Goal: Ask a question

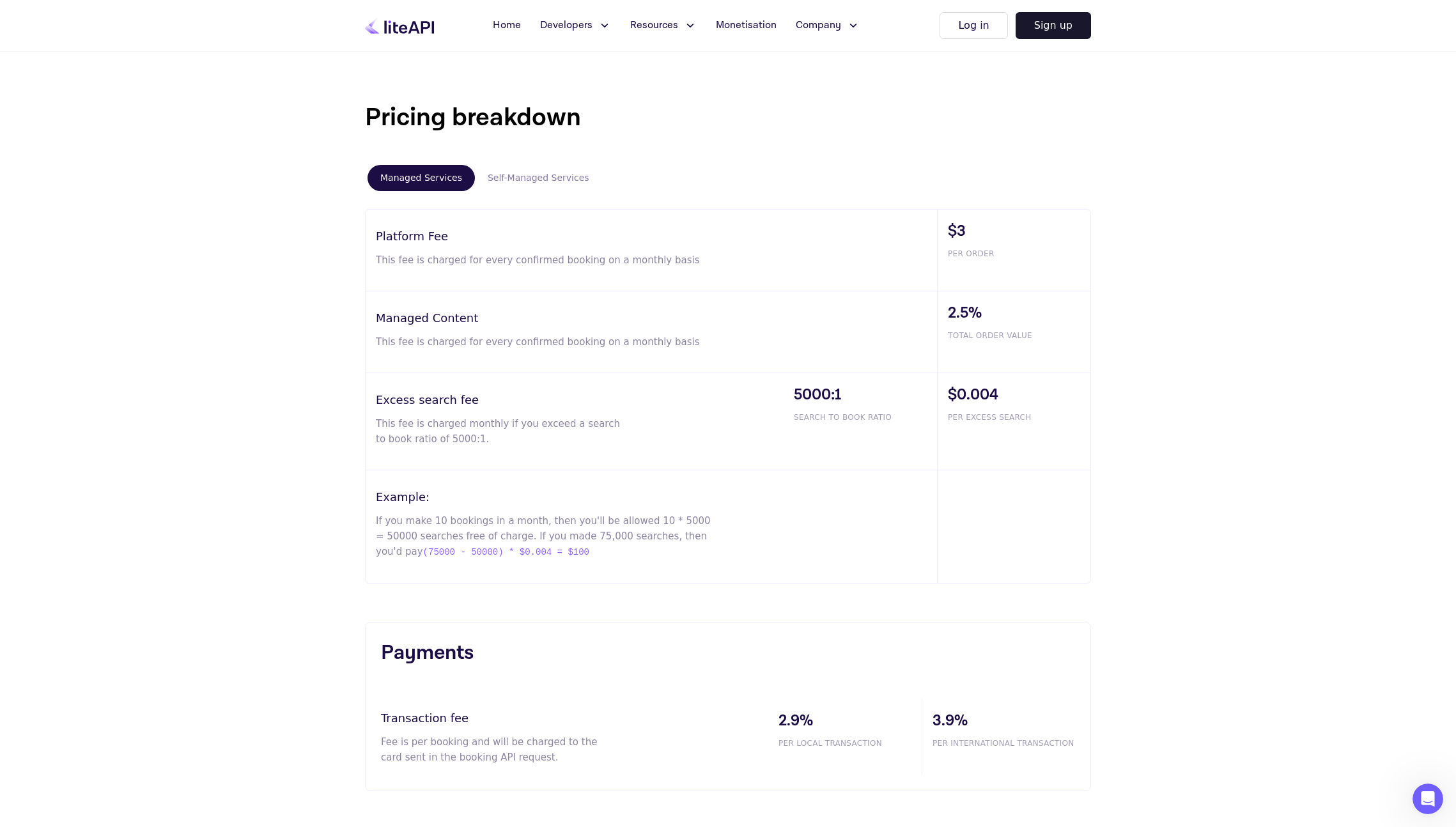
scroll to position [609, 0]
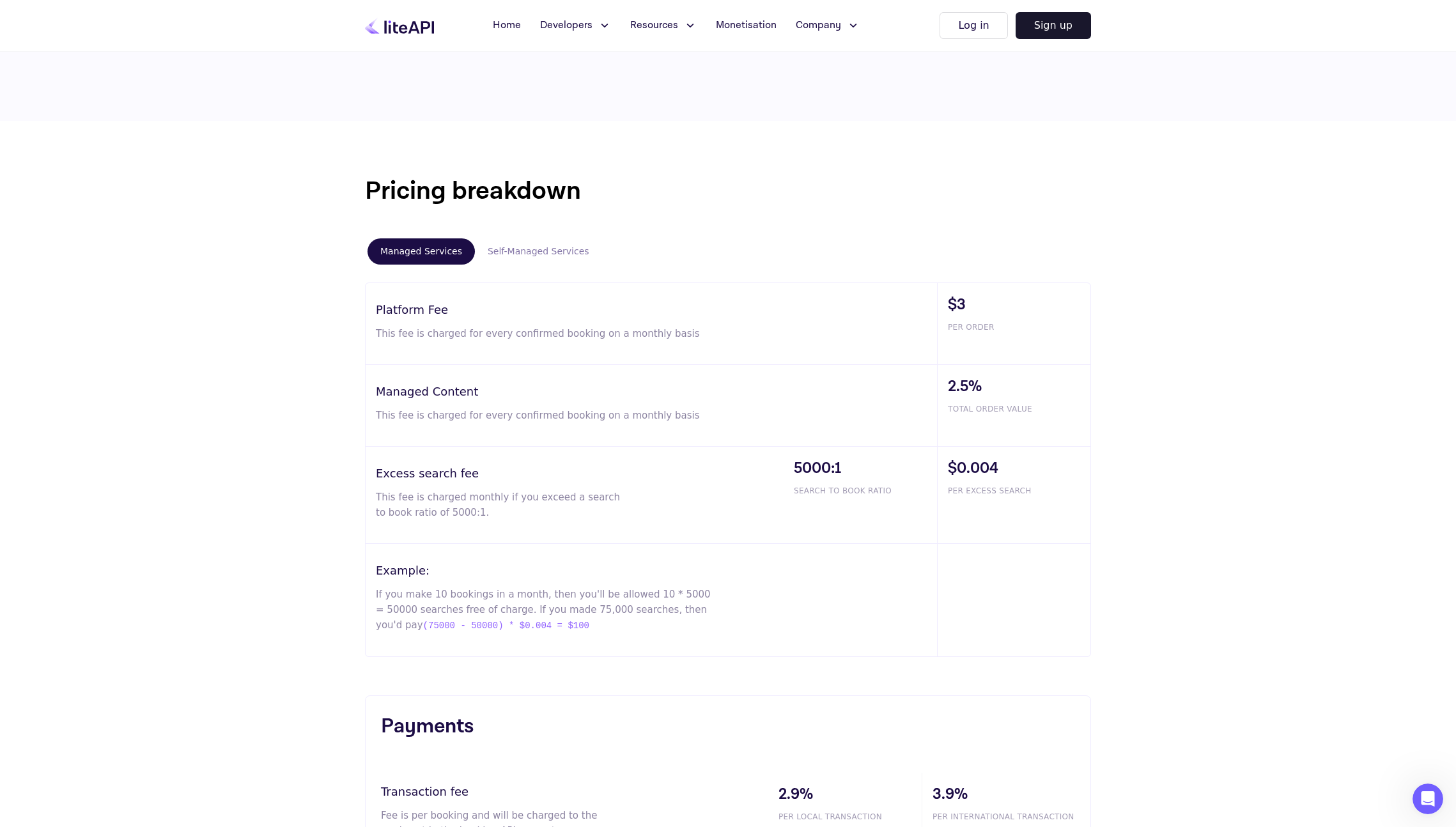
click at [487, 244] on button "Self-Managed Services" at bounding box center [538, 251] width 127 height 26
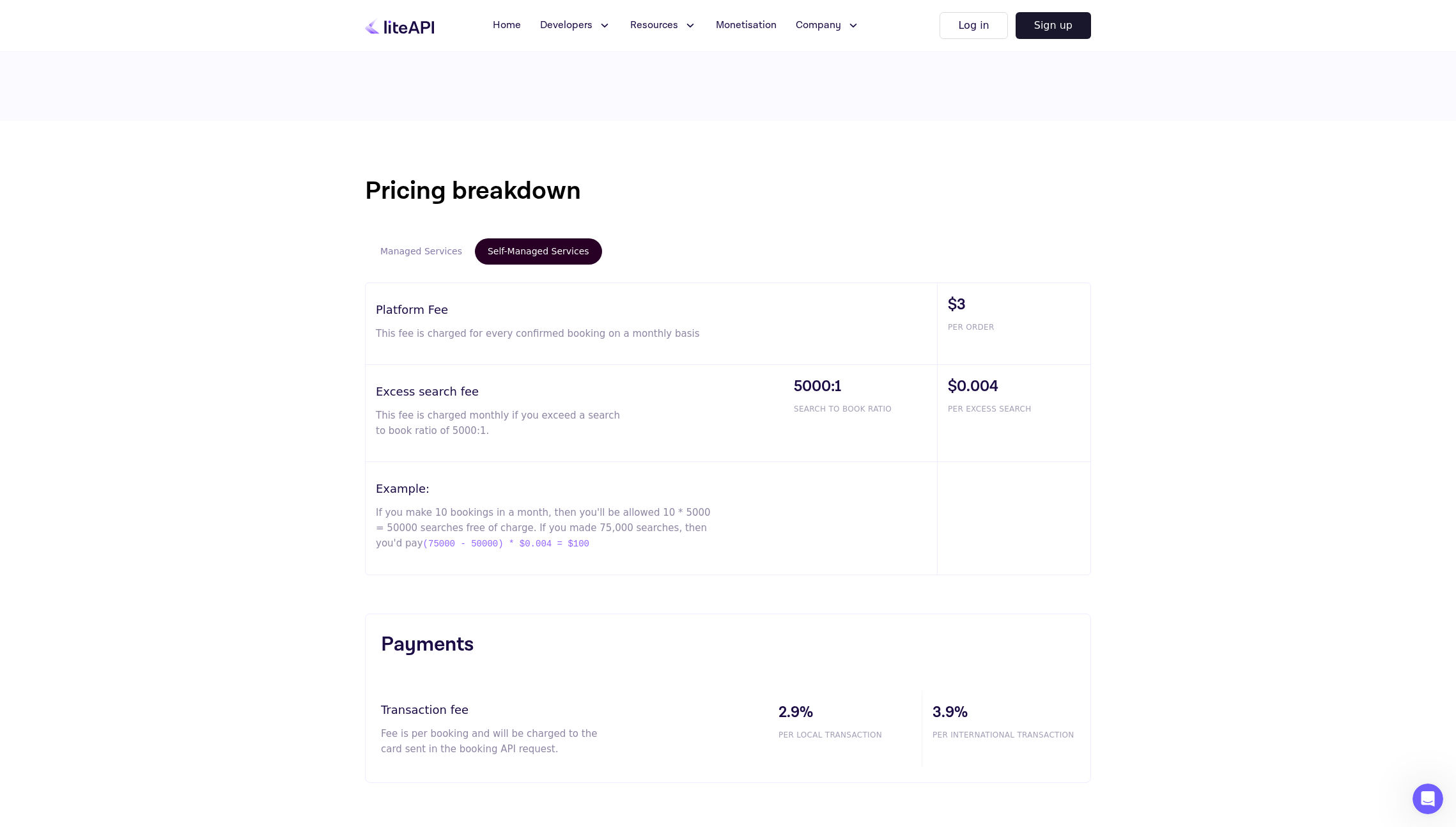
click at [390, 243] on button "Managed Services" at bounding box center [421, 251] width 107 height 26
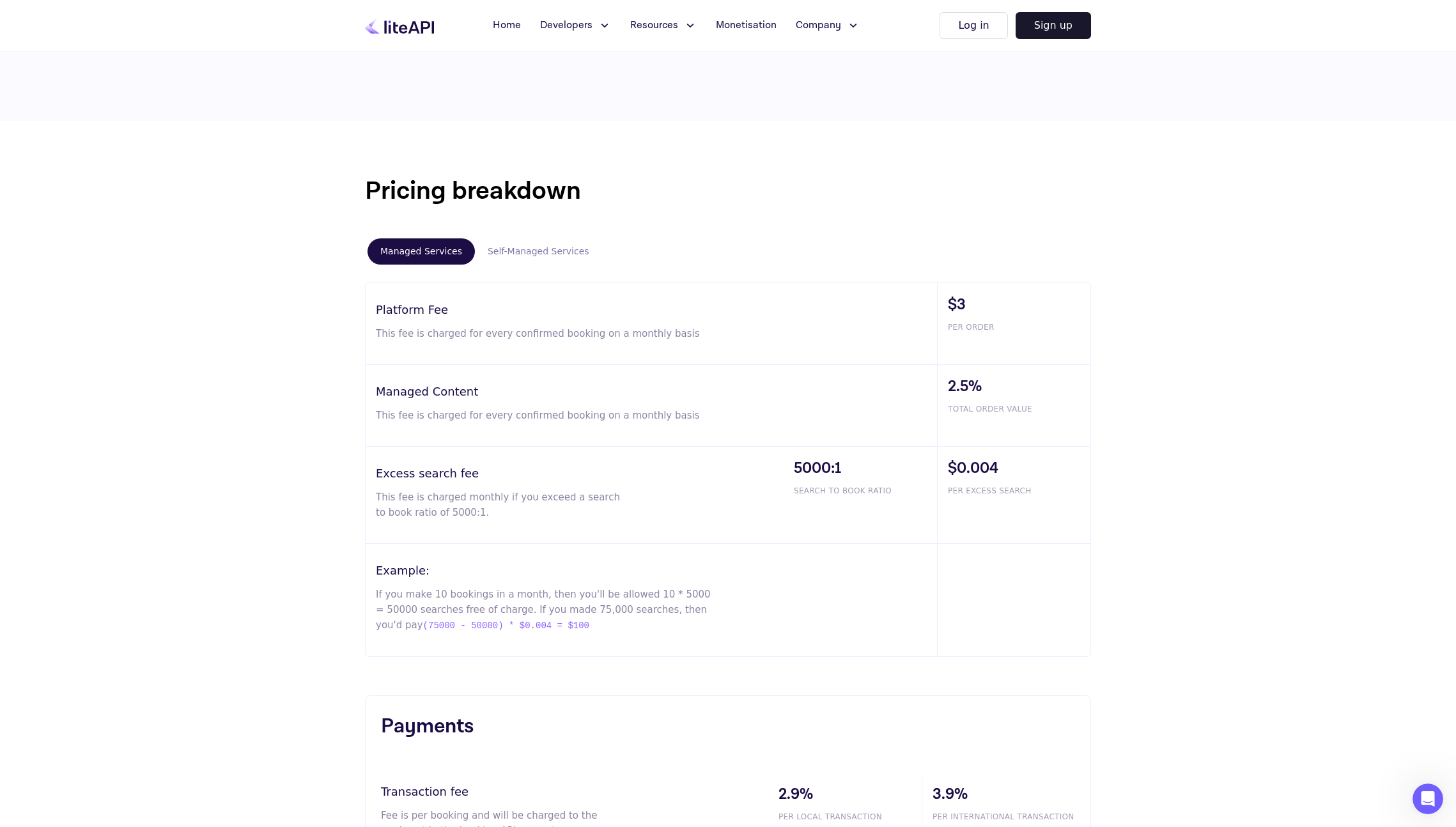
click at [509, 251] on button "Self-Managed Services" at bounding box center [538, 251] width 127 height 26
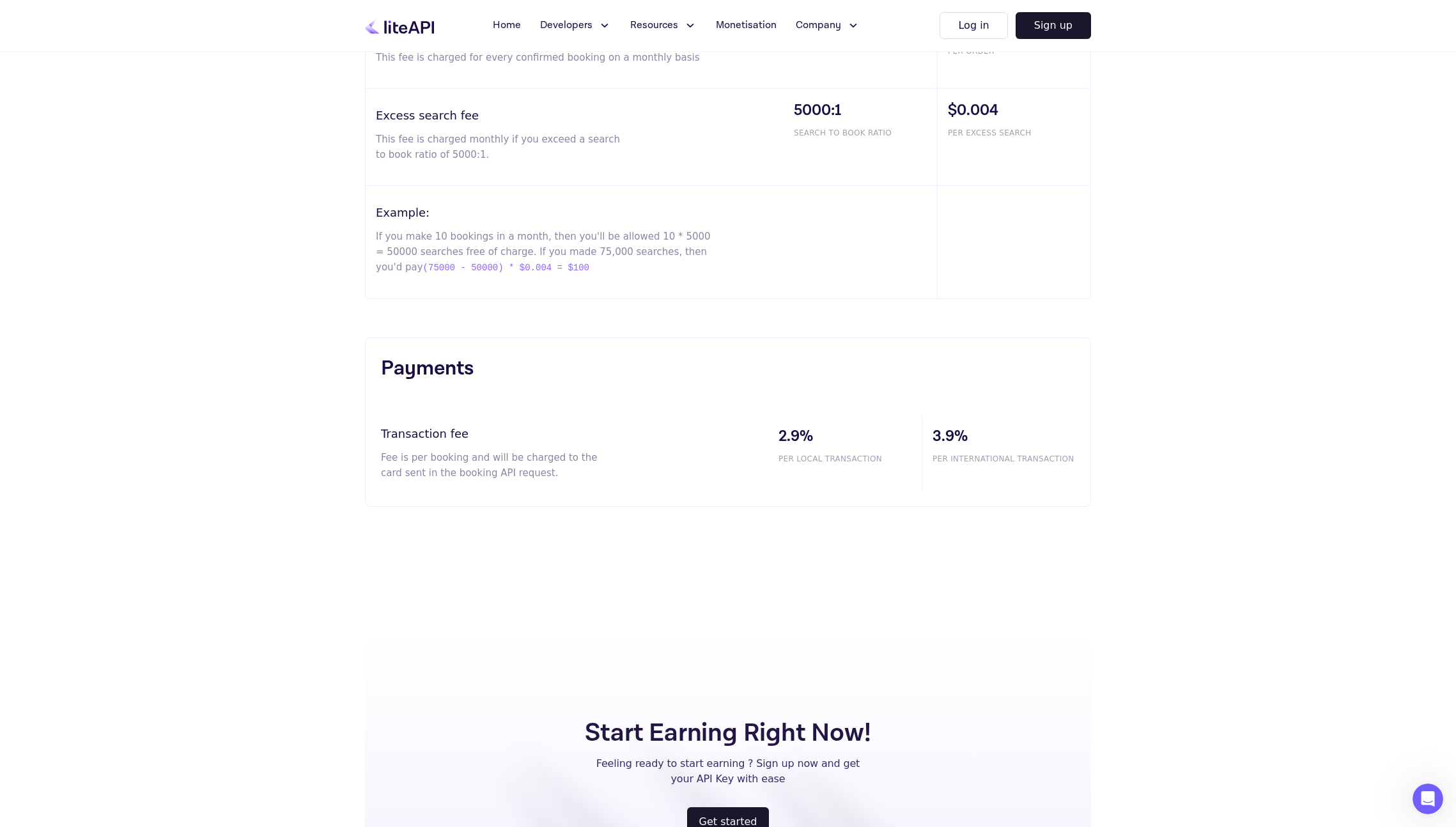
scroll to position [1017, 0]
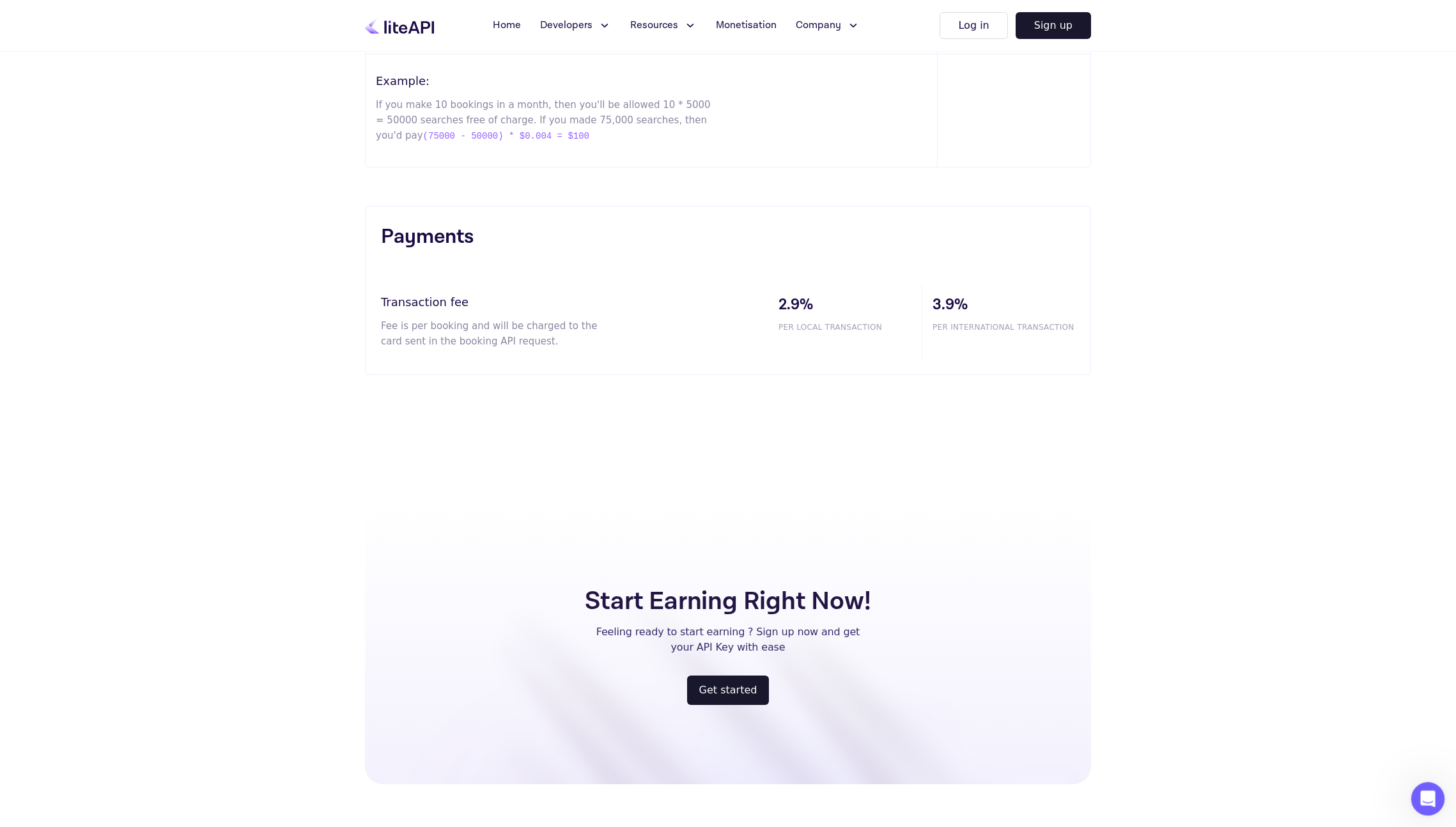
click at [1422, 796] on icon "Open Intercom Messenger" at bounding box center [1426, 798] width 21 height 21
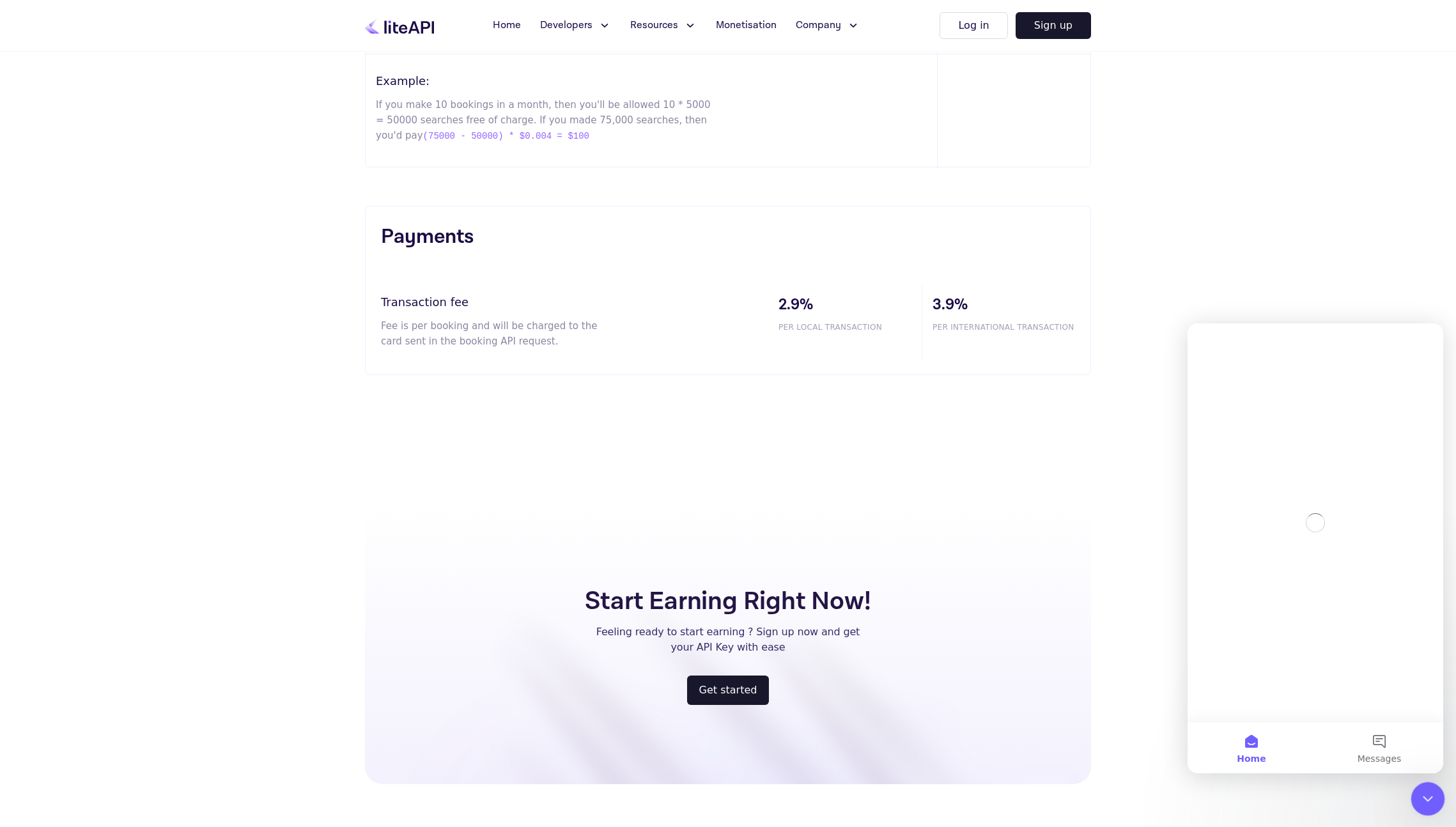
scroll to position [0, 0]
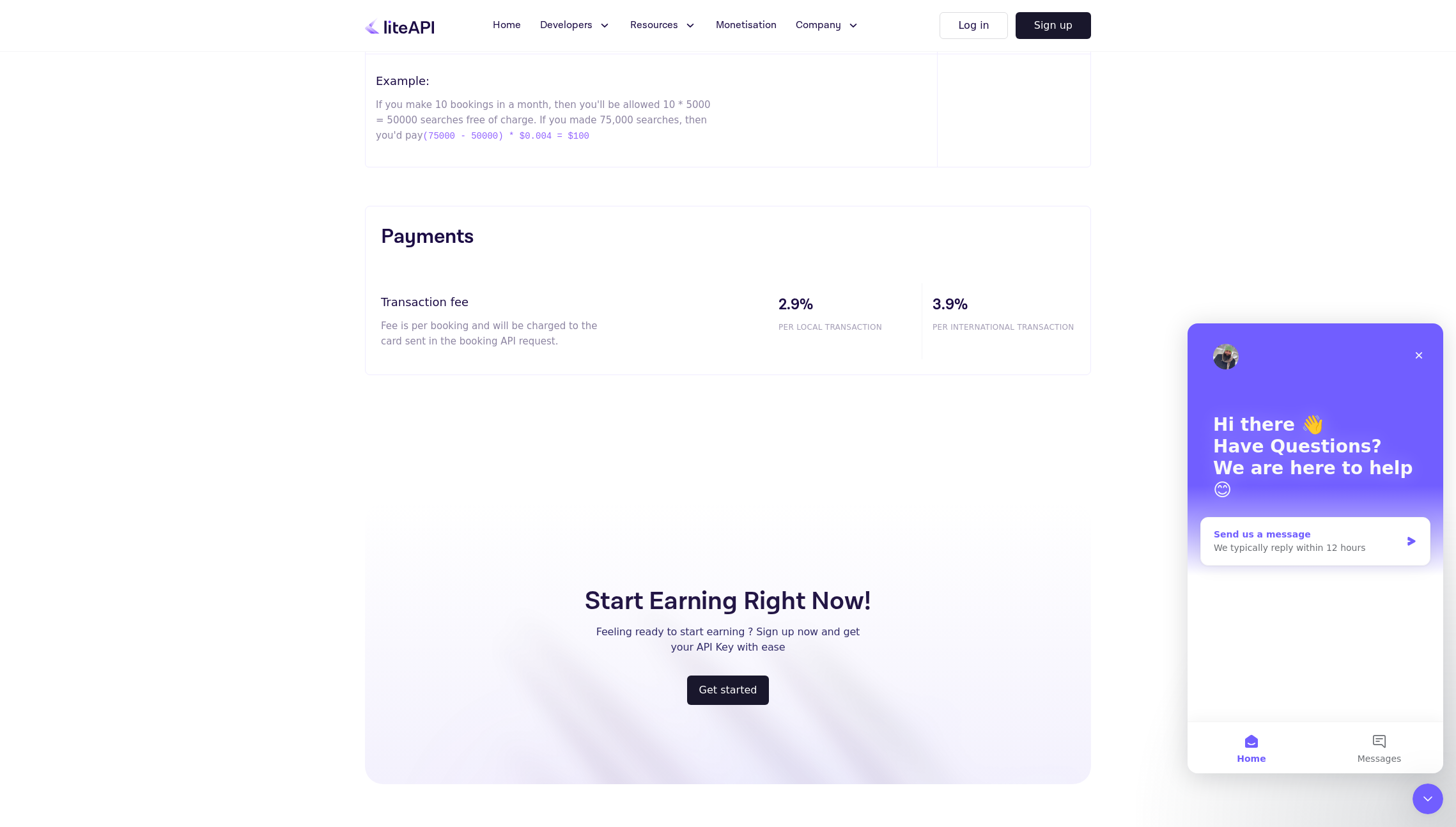
click at [1258, 528] on div "Send us a message" at bounding box center [1307, 535] width 187 height 14
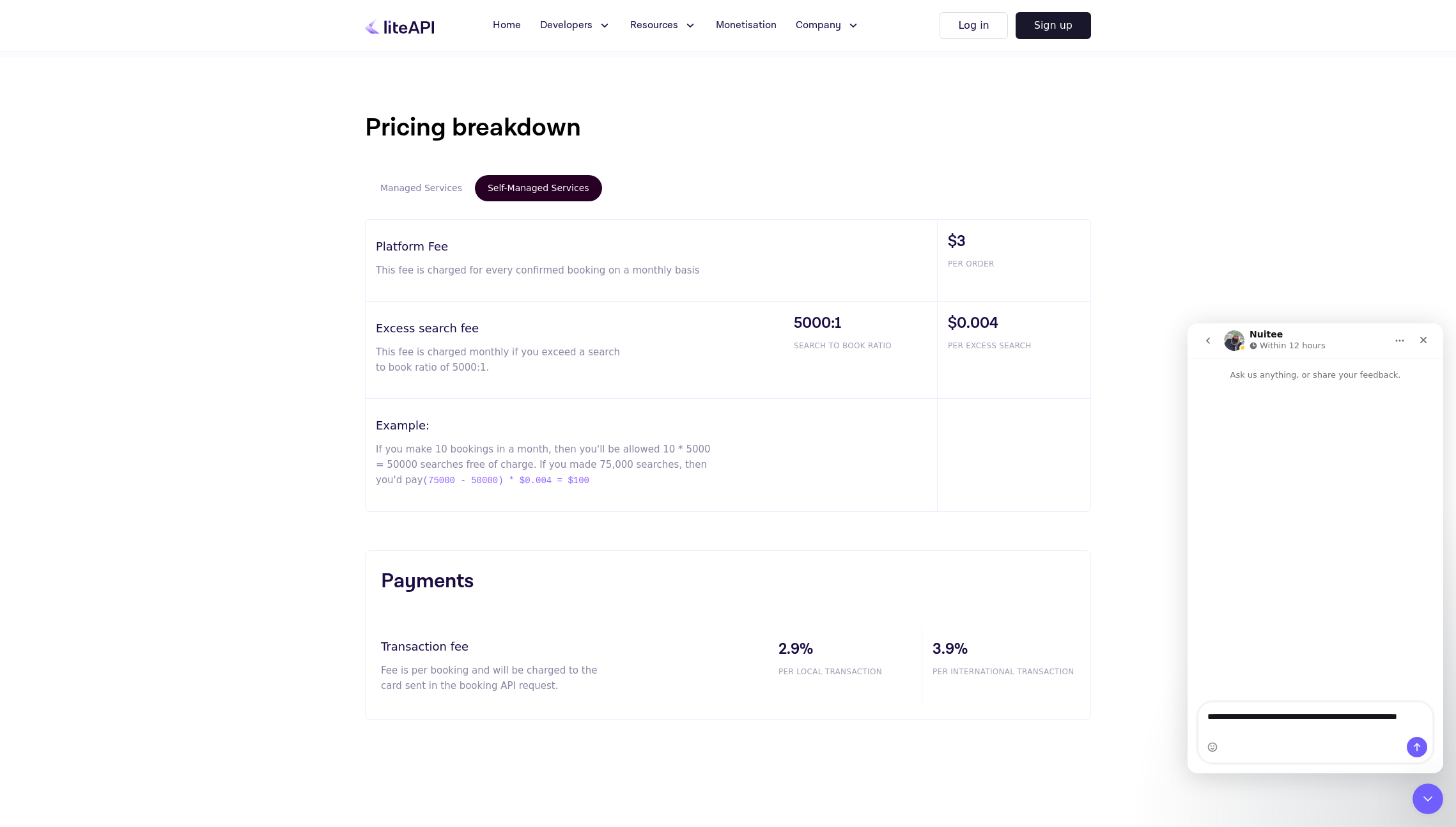
scroll to position [540, 0]
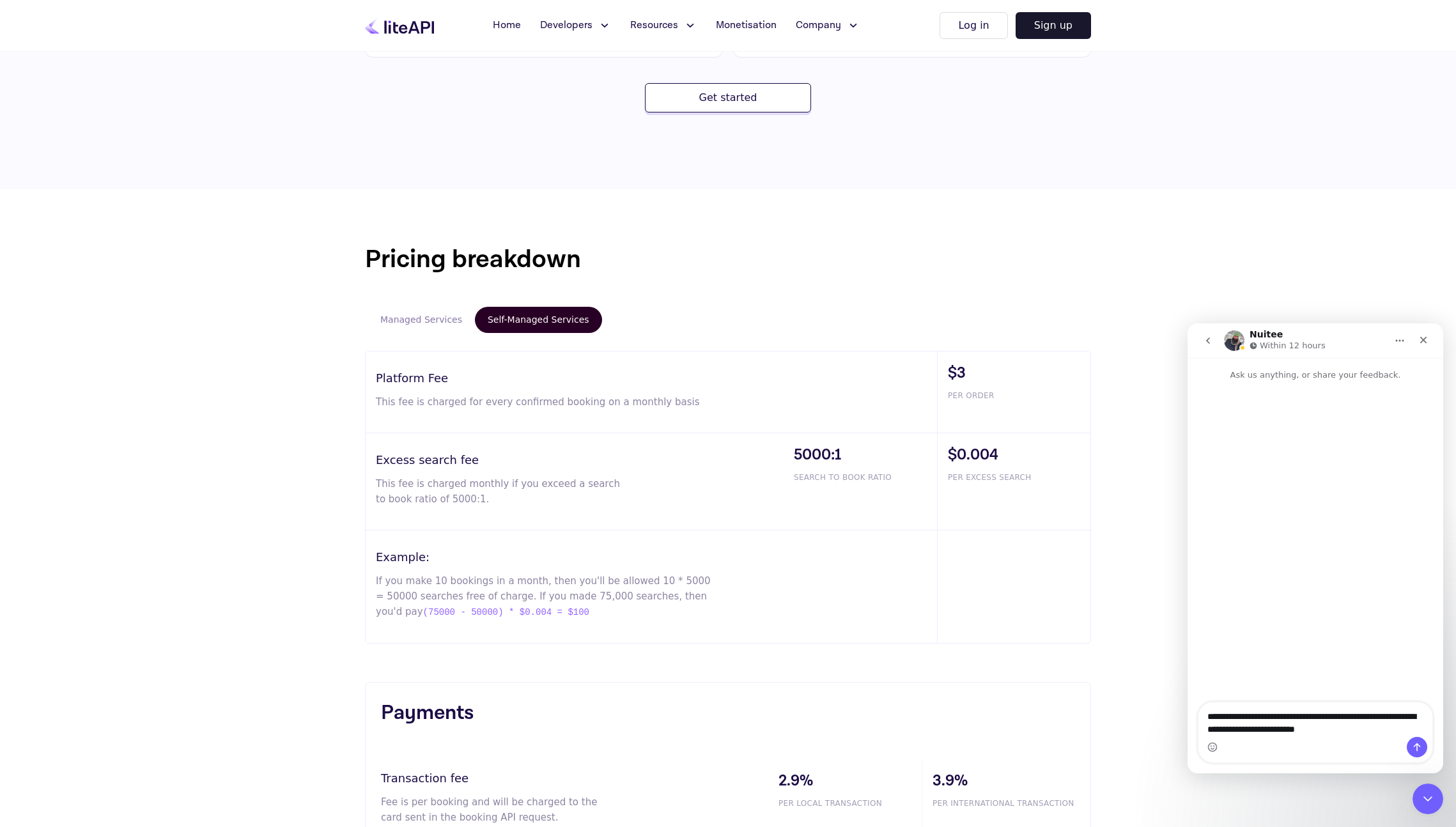
type textarea "**********"
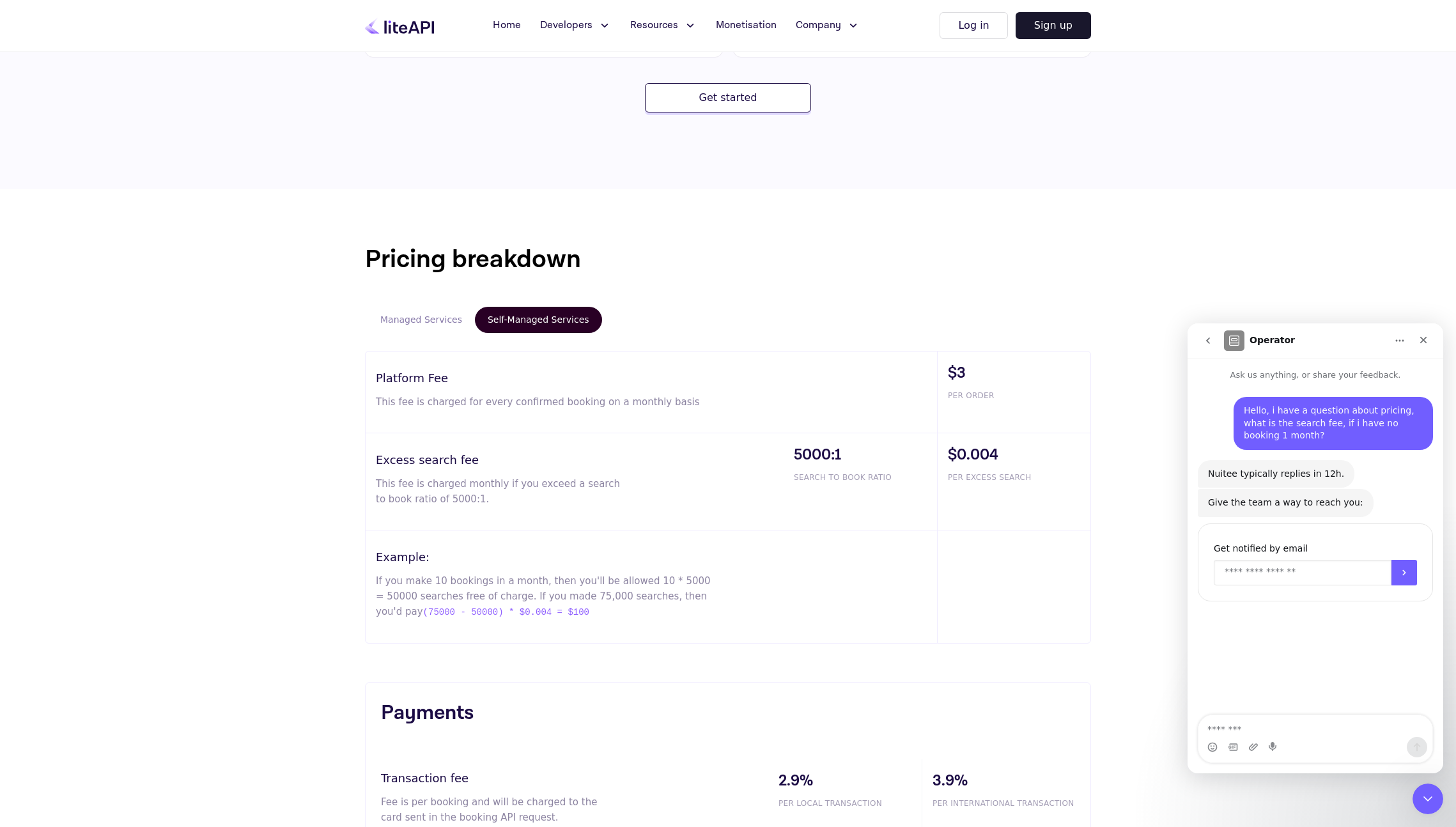
click at [1264, 574] on input "Enter your email" at bounding box center [1302, 572] width 178 height 26
type input "**********"
